Goal: Task Accomplishment & Management: Manage account settings

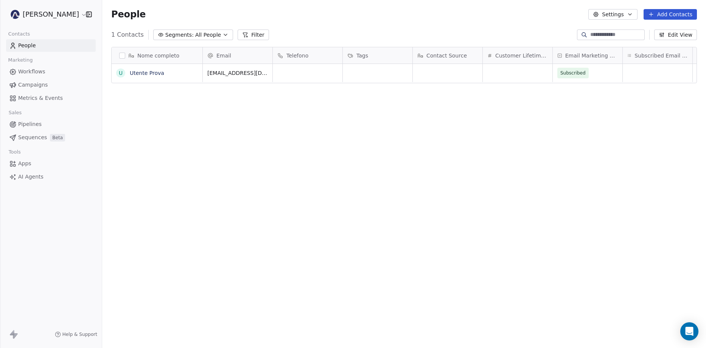
click at [62, 15] on html "[PERSON_NAME] Contacts People Marketing Workflows Campaigns Metrics & Events Sa…" at bounding box center [353, 174] width 706 height 348
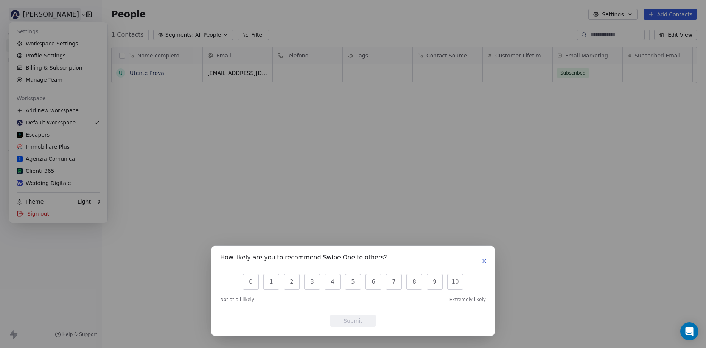
click at [488, 262] on button "button" at bounding box center [484, 260] width 9 height 9
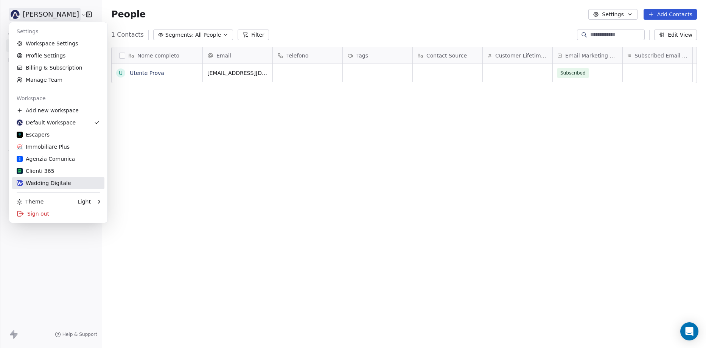
click at [58, 185] on div "Wedding Digitale" at bounding box center [44, 183] width 54 height 8
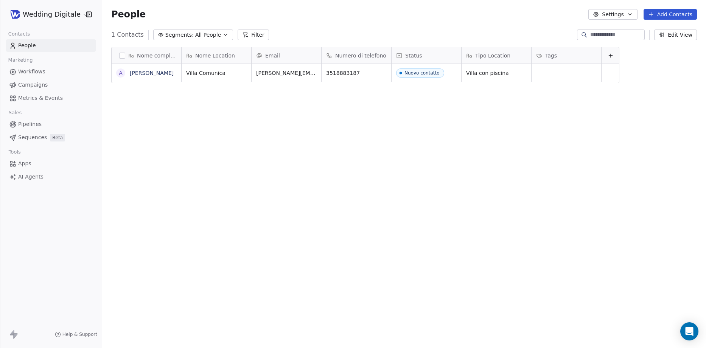
scroll to position [300, 598]
click at [53, 12] on html "Wedding Digitale Contacts People Marketing Workflows Campaigns Metrics & Events…" at bounding box center [353, 174] width 706 height 348
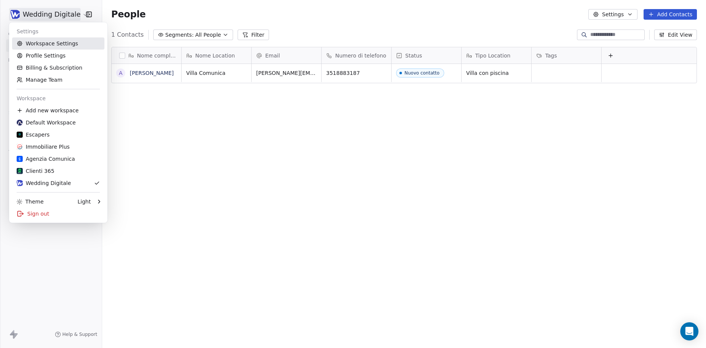
click at [51, 43] on link "Workspace Settings" at bounding box center [58, 43] width 92 height 12
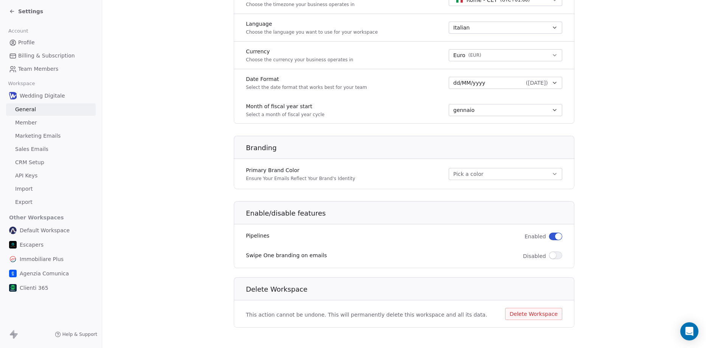
scroll to position [360, 0]
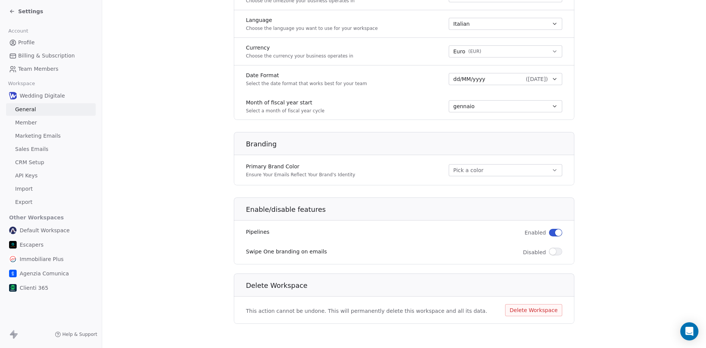
click at [36, 174] on span "API Keys" at bounding box center [26, 176] width 22 height 8
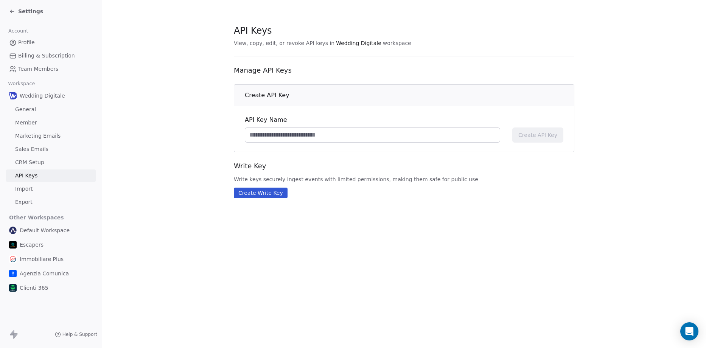
click at [303, 137] on input at bounding box center [372, 135] width 255 height 14
type input "******"
click at [542, 138] on span "Create API Key" at bounding box center [537, 135] width 39 height 8
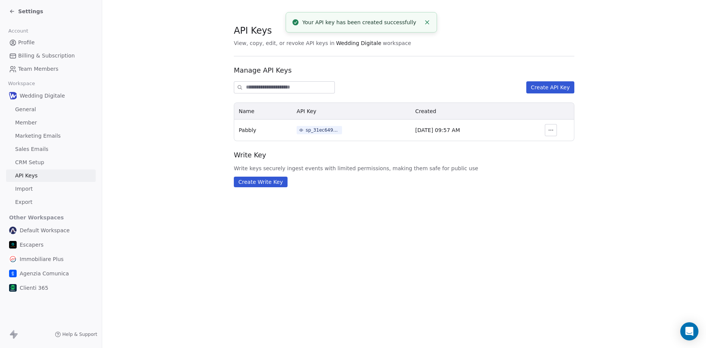
click at [311, 129] on div "sp_31ec649093034bb69abe85fb2d805f96" at bounding box center [323, 130] width 34 height 7
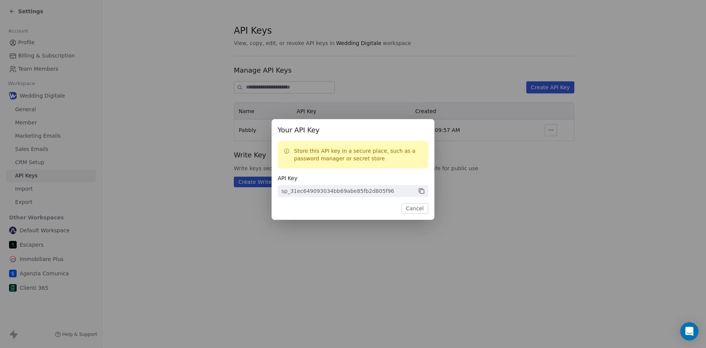
click at [422, 189] on icon at bounding box center [421, 191] width 4 height 4
click at [417, 208] on button "Cancel" at bounding box center [414, 208] width 27 height 11
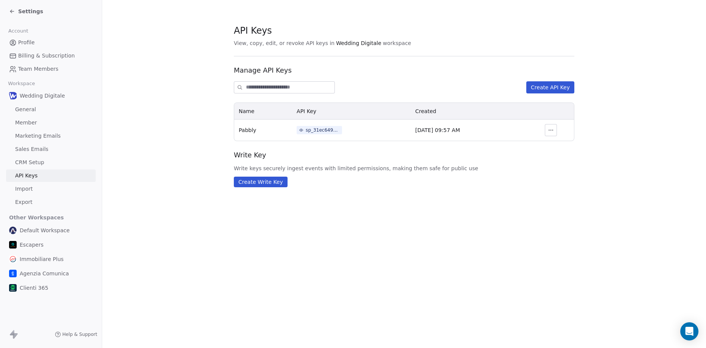
click at [22, 11] on span "Settings" at bounding box center [30, 12] width 25 height 8
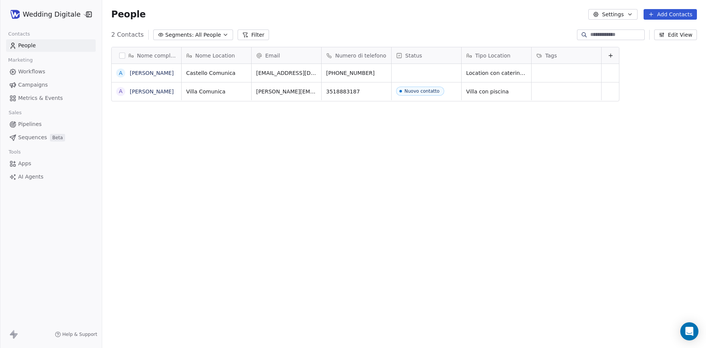
scroll to position [300, 598]
click at [559, 54] on div "Tags" at bounding box center [565, 56] width 59 height 8
click at [558, 72] on span "Manage property" at bounding box center [567, 72] width 45 height 8
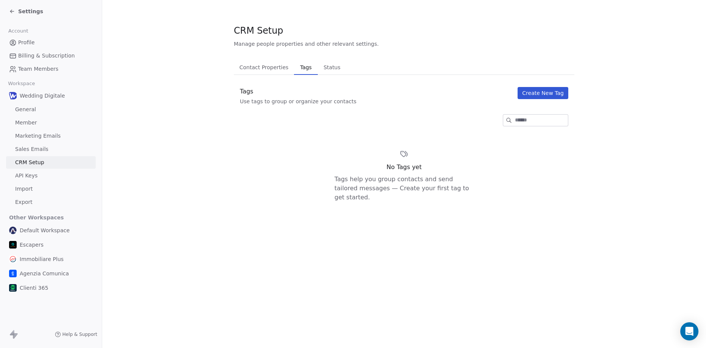
click at [552, 92] on button "Create New Tag" at bounding box center [542, 93] width 51 height 12
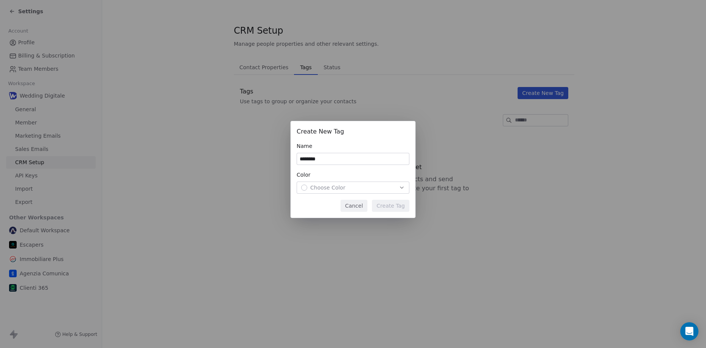
type input "********"
click at [353, 189] on div "Choose Color" at bounding box center [353, 188] width 104 height 8
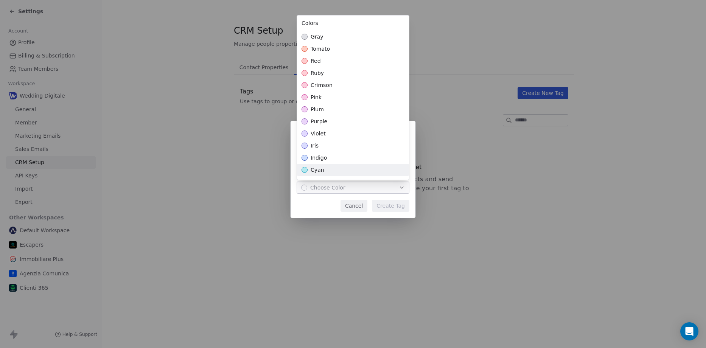
click at [319, 168] on span "cyan" at bounding box center [317, 170] width 14 height 8
click at [399, 208] on div "Create New Tag Name ******** Color cyan Cancel Create Tag" at bounding box center [353, 174] width 706 height 130
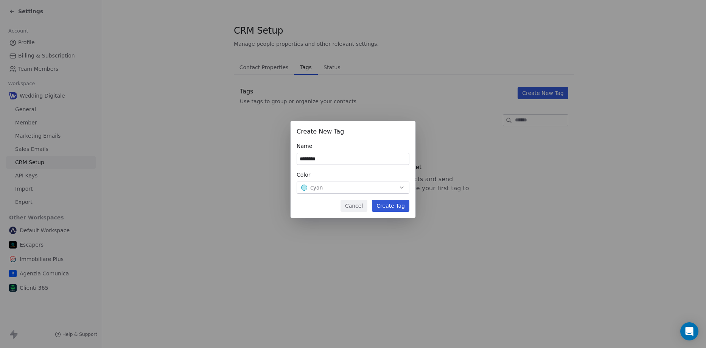
click at [391, 208] on button "Create Tag" at bounding box center [390, 206] width 37 height 12
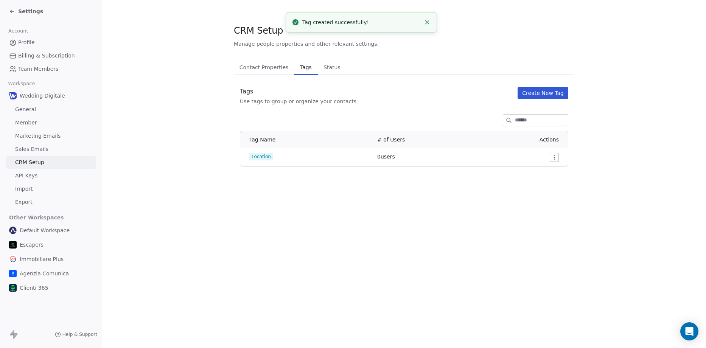
drag, startPoint x: 12, startPoint y: 17, endPoint x: 24, endPoint y: 12, distance: 13.0
click at [13, 17] on div "Settings" at bounding box center [51, 11] width 102 height 23
click at [30, 9] on span "Settings" at bounding box center [30, 12] width 25 height 8
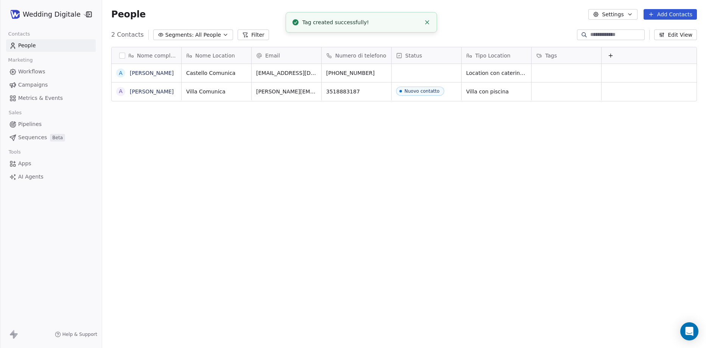
scroll to position [300, 598]
